Goal: Navigation & Orientation: Understand site structure

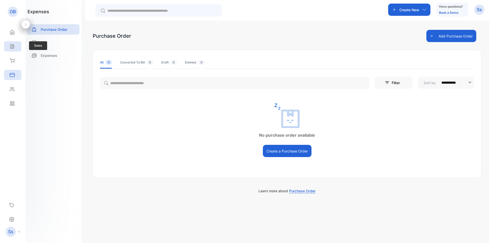
click at [11, 49] on div "Sales" at bounding box center [12, 46] width 17 height 10
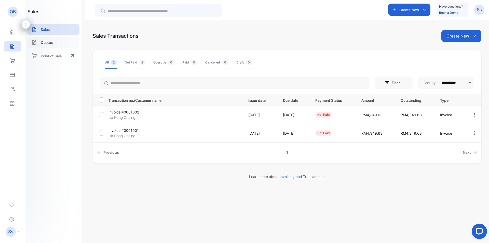
click at [53, 44] on p "Quotes" at bounding box center [47, 42] width 12 height 5
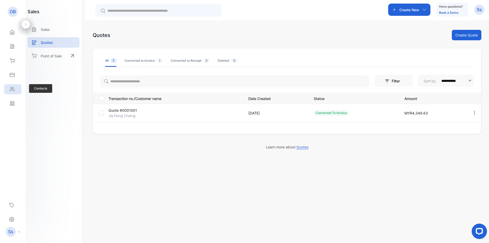
click at [15, 91] on icon at bounding box center [12, 89] width 5 height 4
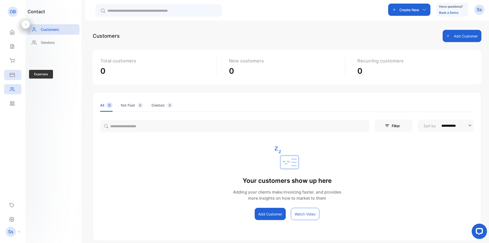
click at [14, 73] on icon at bounding box center [12, 74] width 5 height 3
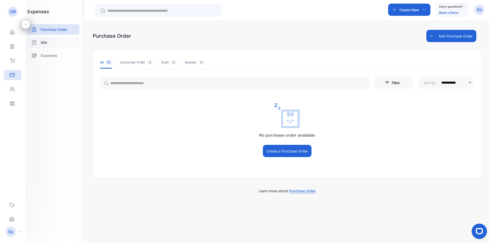
click at [51, 43] on div "Bills" at bounding box center [54, 42] width 52 height 10
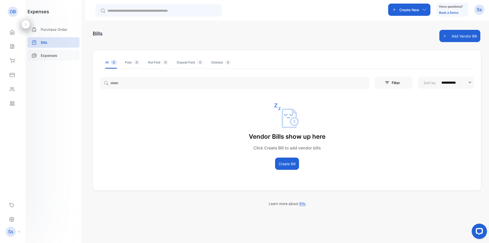
click at [49, 60] on div "Expenses" at bounding box center [54, 55] width 52 height 10
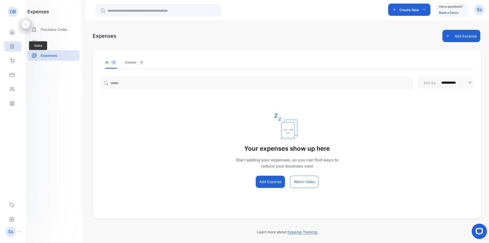
click at [13, 48] on icon at bounding box center [12, 46] width 5 height 5
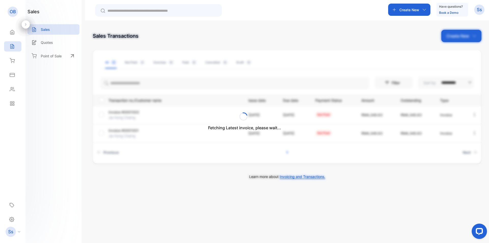
click at [48, 44] on div "Fetching Latest invoice, please wait..." at bounding box center [244, 121] width 489 height 243
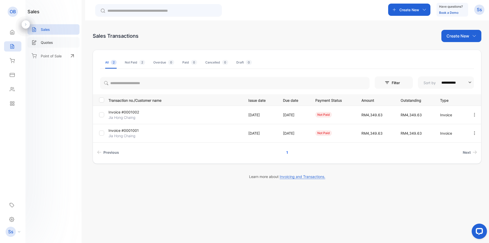
click at [47, 45] on p "Quotes" at bounding box center [47, 42] width 12 height 5
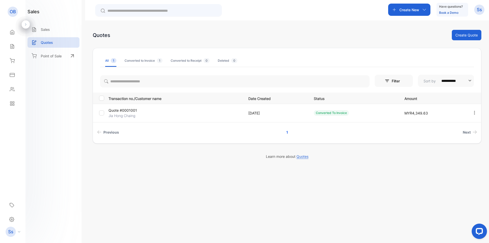
click at [142, 61] on div "Converted to Invoice 1" at bounding box center [144, 60] width 38 height 5
click at [108, 60] on div "All 1" at bounding box center [110, 60] width 11 height 5
click at [13, 64] on div "Inventory" at bounding box center [12, 61] width 17 height 10
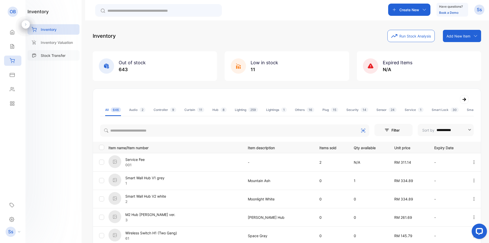
click at [60, 54] on p "Stock Transfer" at bounding box center [53, 55] width 25 height 5
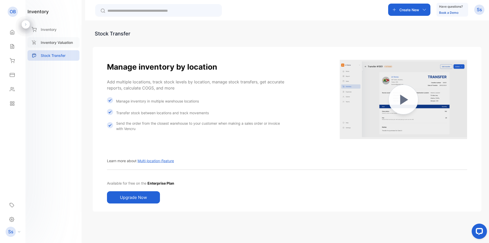
click at [67, 41] on p "Inventory Valuation" at bounding box center [57, 42] width 32 height 5
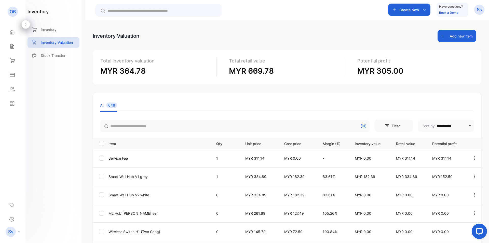
click at [368, 88] on div "**********" at bounding box center [287, 199] width 389 height 339
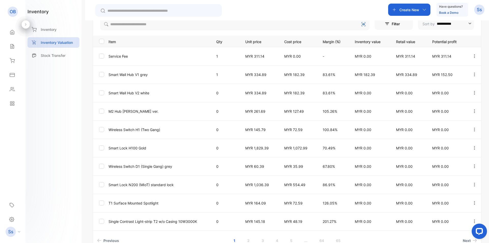
scroll to position [51, 0]
